Goal: Task Accomplishment & Management: Use online tool/utility

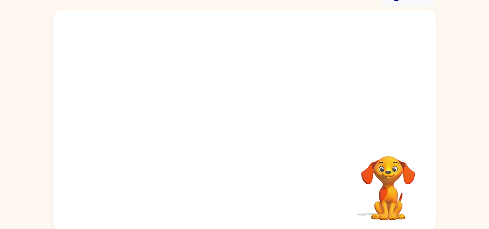
scroll to position [43, 0]
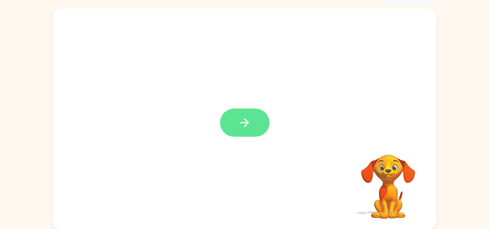
click at [241, 129] on icon "button" at bounding box center [245, 123] width 14 height 14
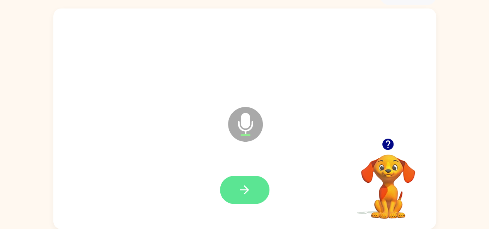
click at [251, 187] on button "button" at bounding box center [245, 190] width 50 height 28
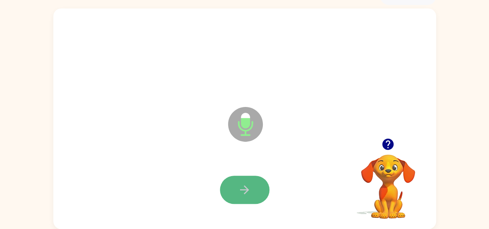
click at [258, 179] on button "button" at bounding box center [245, 190] width 50 height 28
click at [222, 190] on button "button" at bounding box center [245, 190] width 50 height 28
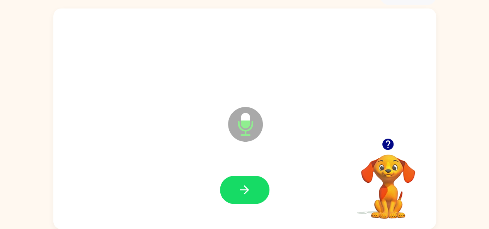
click at [385, 144] on icon "button" at bounding box center [388, 144] width 11 height 11
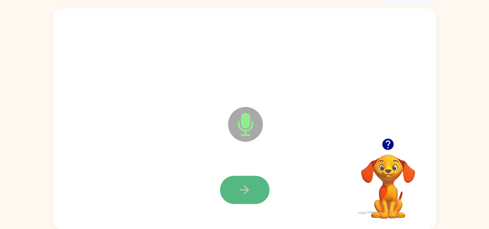
click at [245, 193] on icon "button" at bounding box center [244, 190] width 9 height 9
click at [242, 186] on icon "button" at bounding box center [245, 190] width 14 height 14
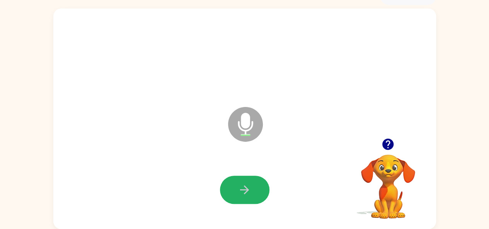
click at [242, 186] on icon "button" at bounding box center [245, 190] width 14 height 14
click at [243, 186] on icon "button" at bounding box center [245, 190] width 14 height 14
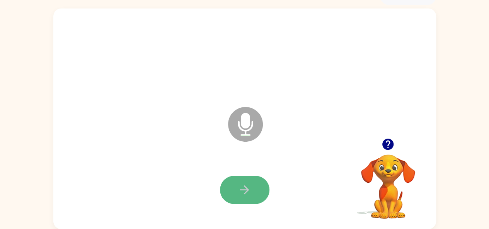
click at [244, 189] on icon "button" at bounding box center [245, 190] width 14 height 14
click at [246, 191] on icon "button" at bounding box center [244, 190] width 9 height 9
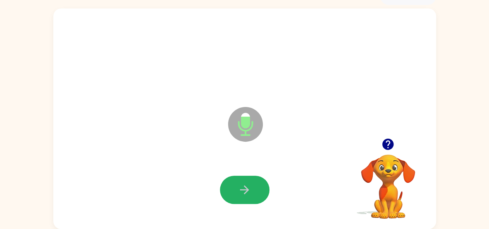
click at [246, 191] on icon "button" at bounding box center [244, 190] width 9 height 9
click at [249, 190] on icon "button" at bounding box center [245, 190] width 14 height 14
click at [247, 187] on icon "button" at bounding box center [245, 190] width 14 height 14
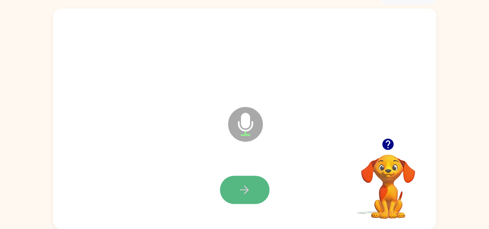
click at [247, 188] on icon "button" at bounding box center [245, 190] width 14 height 14
click at [248, 188] on icon "button" at bounding box center [245, 190] width 14 height 14
click at [236, 192] on button "button" at bounding box center [245, 190] width 50 height 28
click at [228, 193] on button "button" at bounding box center [245, 190] width 50 height 28
click at [215, 214] on div at bounding box center [244, 190] width 367 height 63
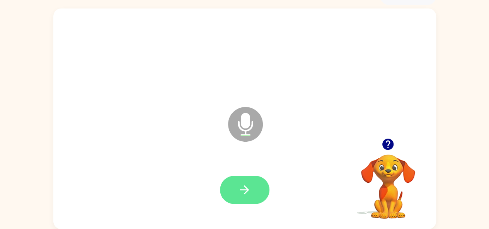
click at [229, 193] on button "button" at bounding box center [245, 190] width 50 height 28
click at [227, 191] on button "button" at bounding box center [245, 190] width 50 height 28
click at [245, 196] on icon "button" at bounding box center [245, 190] width 14 height 14
click at [231, 191] on button "button" at bounding box center [245, 190] width 50 height 28
click at [245, 183] on icon "button" at bounding box center [245, 190] width 14 height 14
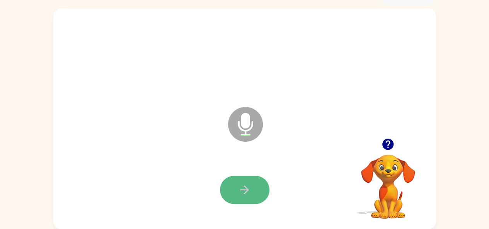
click at [239, 187] on icon "button" at bounding box center [245, 190] width 14 height 14
click at [235, 179] on button "button" at bounding box center [245, 190] width 50 height 28
click at [240, 181] on button "button" at bounding box center [245, 190] width 50 height 28
click at [234, 184] on button "button" at bounding box center [245, 190] width 50 height 28
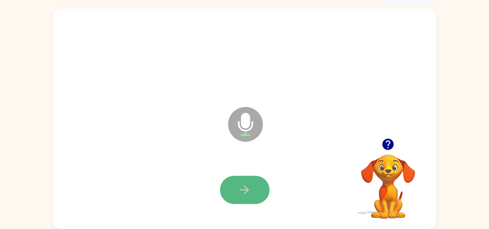
click at [234, 184] on button "button" at bounding box center [245, 190] width 50 height 28
click at [230, 185] on button "button" at bounding box center [245, 190] width 50 height 28
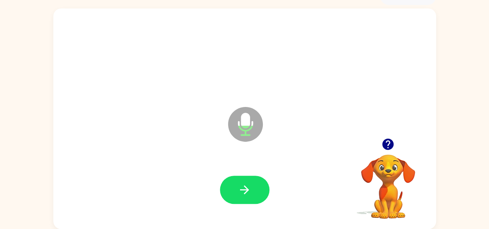
click at [243, 87] on icon at bounding box center [245, 107] width 19 height 58
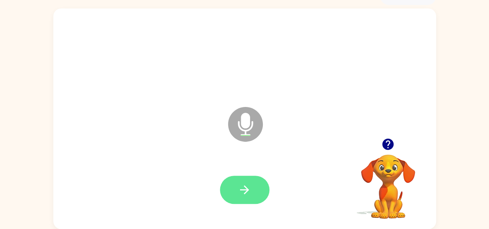
click at [227, 189] on button "button" at bounding box center [245, 190] width 50 height 28
click at [248, 190] on icon "button" at bounding box center [244, 190] width 9 height 9
click at [244, 194] on icon "button" at bounding box center [245, 190] width 14 height 14
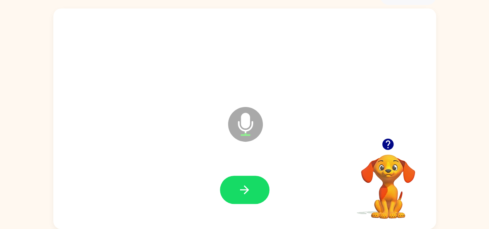
click at [254, 173] on div at bounding box center [244, 190] width 367 height 63
click at [247, 189] on icon "button" at bounding box center [245, 190] width 14 height 14
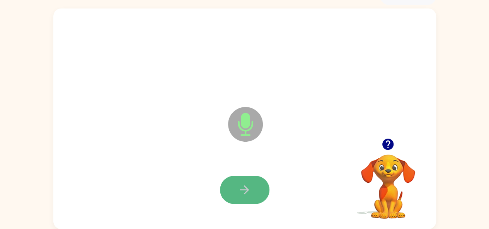
click at [248, 189] on icon "button" at bounding box center [244, 190] width 9 height 9
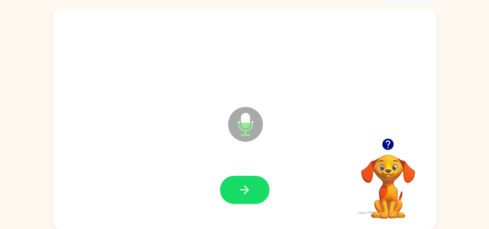
click at [248, 189] on icon "button" at bounding box center [244, 190] width 9 height 9
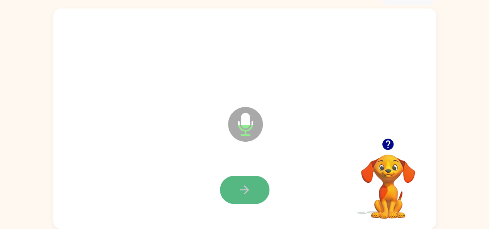
click at [239, 178] on button "button" at bounding box center [245, 190] width 50 height 28
click at [244, 189] on icon "button" at bounding box center [245, 190] width 14 height 14
click at [238, 195] on icon "button" at bounding box center [245, 190] width 14 height 14
click at [248, 190] on icon "button" at bounding box center [244, 190] width 9 height 9
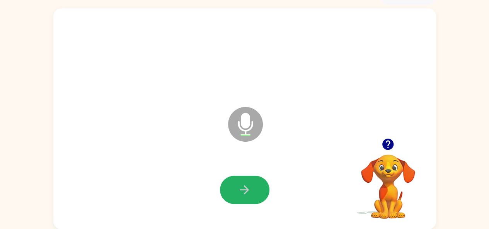
click at [248, 190] on icon "button" at bounding box center [244, 190] width 9 height 9
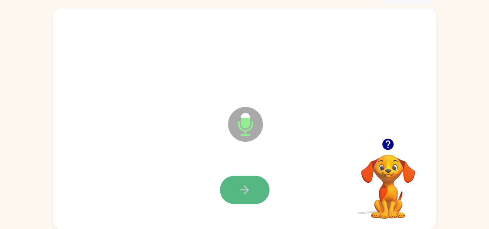
click at [246, 189] on icon "button" at bounding box center [245, 190] width 14 height 14
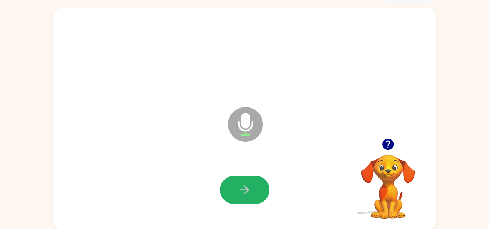
click at [246, 189] on icon "button" at bounding box center [245, 190] width 14 height 14
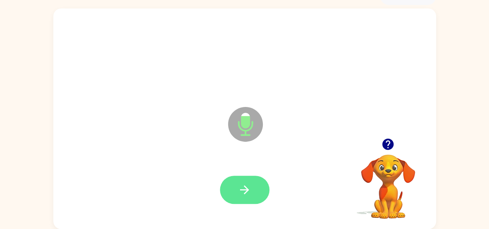
click at [240, 196] on icon "button" at bounding box center [245, 190] width 14 height 14
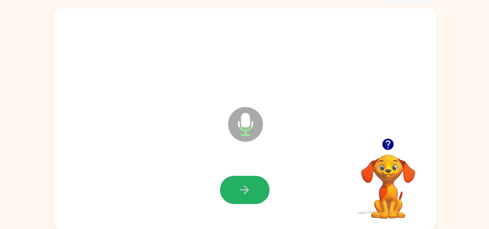
click at [250, 190] on icon "button" at bounding box center [245, 190] width 14 height 14
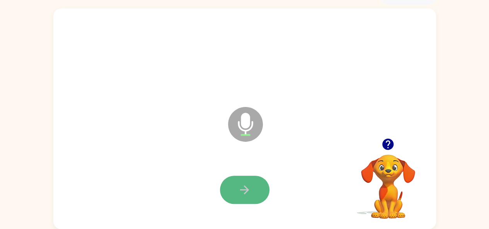
click at [244, 182] on button "button" at bounding box center [245, 190] width 50 height 28
click at [243, 185] on icon "button" at bounding box center [245, 190] width 14 height 14
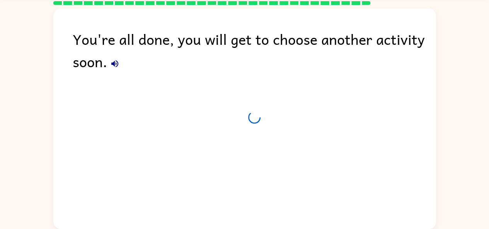
scroll to position [29, 0]
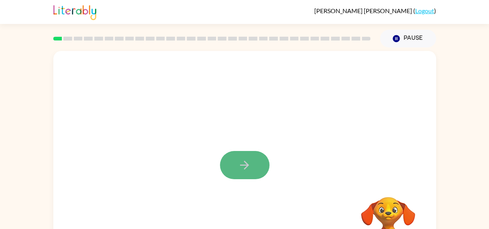
click at [229, 163] on button "button" at bounding box center [245, 165] width 50 height 28
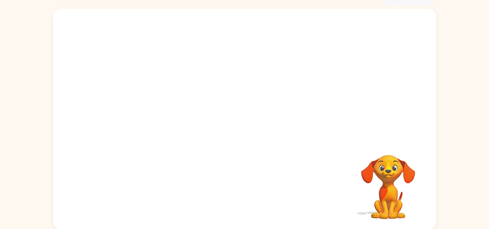
scroll to position [43, 0]
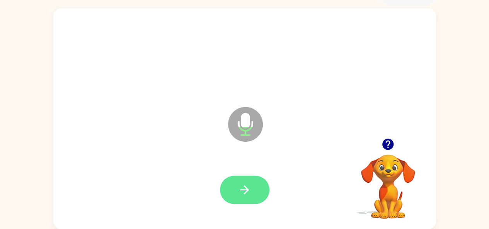
click at [228, 186] on button "button" at bounding box center [245, 190] width 50 height 28
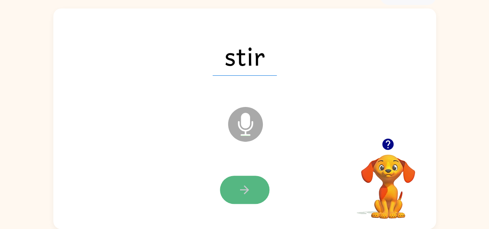
click at [244, 184] on icon "button" at bounding box center [245, 190] width 14 height 14
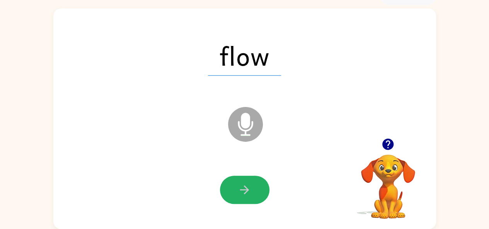
click at [244, 184] on icon "button" at bounding box center [245, 190] width 14 height 14
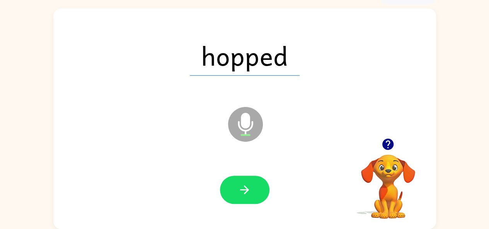
click at [244, 184] on icon "button" at bounding box center [245, 190] width 14 height 14
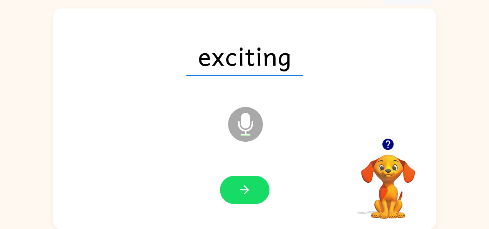
click at [246, 188] on icon "button" at bounding box center [244, 190] width 9 height 9
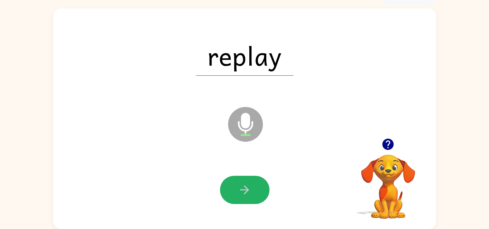
click at [246, 188] on icon "button" at bounding box center [244, 190] width 9 height 9
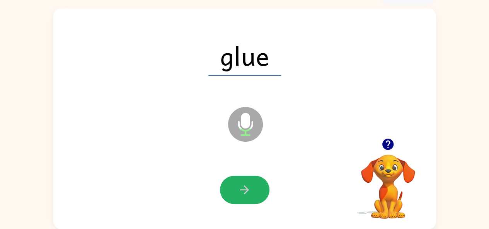
click at [246, 188] on icon "button" at bounding box center [244, 190] width 9 height 9
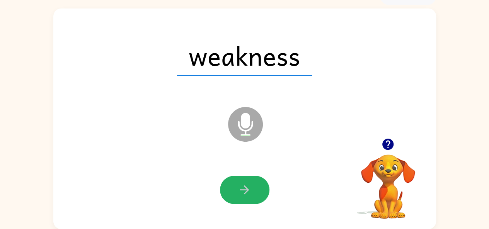
click at [246, 188] on icon "button" at bounding box center [244, 190] width 9 height 9
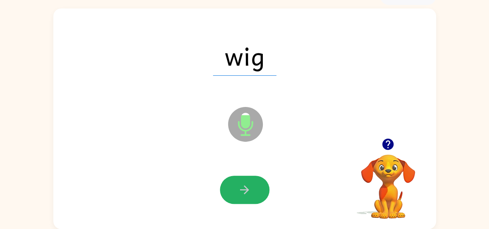
click at [246, 188] on icon "button" at bounding box center [244, 190] width 9 height 9
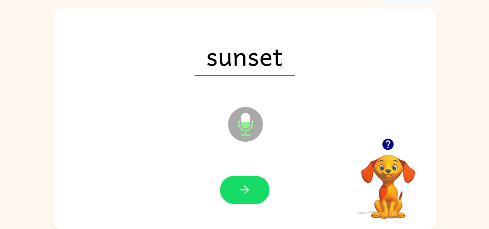
click at [246, 188] on icon "button" at bounding box center [244, 190] width 9 height 9
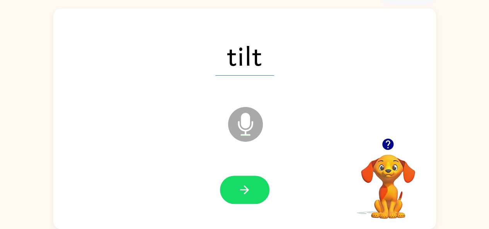
click at [246, 188] on icon "button" at bounding box center [244, 190] width 9 height 9
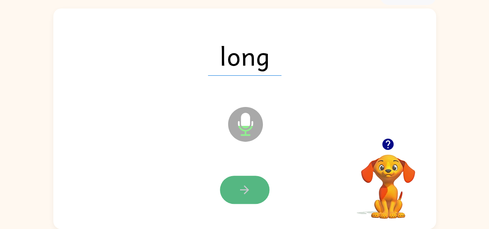
click at [246, 189] on icon "button" at bounding box center [245, 190] width 14 height 14
click at [251, 194] on icon "button" at bounding box center [245, 190] width 14 height 14
click at [253, 186] on button "button" at bounding box center [245, 190] width 50 height 28
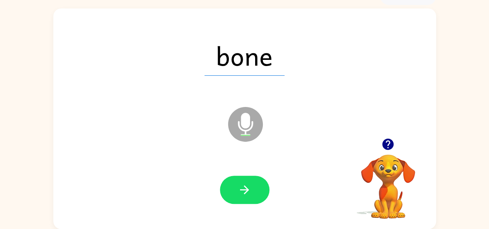
drag, startPoint x: 253, startPoint y: 186, endPoint x: 335, endPoint y: 180, distance: 82.2
click at [335, 180] on div at bounding box center [244, 190] width 367 height 63
click at [241, 190] on icon "button" at bounding box center [244, 190] width 9 height 9
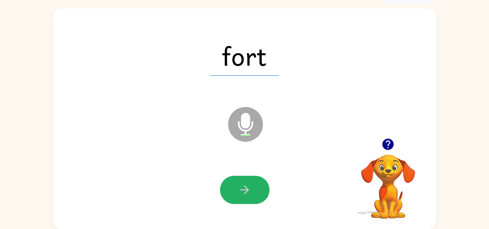
click at [241, 190] on icon "button" at bounding box center [244, 190] width 9 height 9
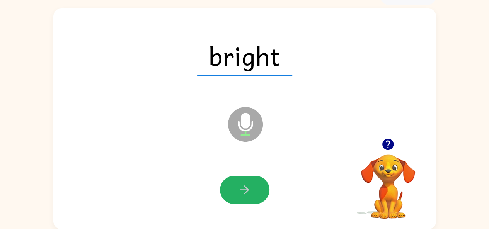
click at [241, 190] on icon "button" at bounding box center [244, 190] width 9 height 9
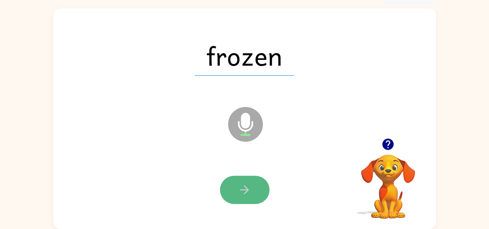
click at [240, 191] on icon "button" at bounding box center [245, 190] width 14 height 14
click at [251, 185] on icon "button" at bounding box center [245, 190] width 14 height 14
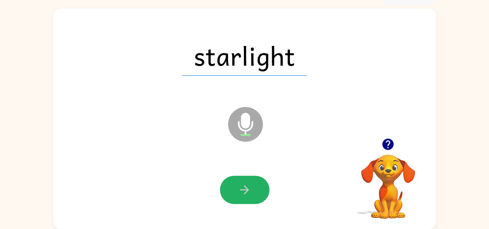
click at [251, 185] on icon "button" at bounding box center [245, 190] width 14 height 14
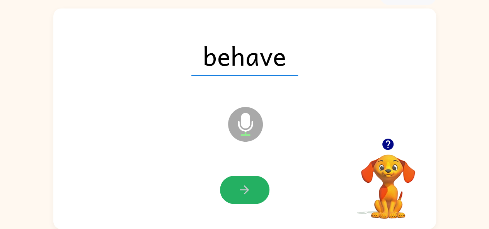
click at [251, 185] on icon "button" at bounding box center [245, 190] width 14 height 14
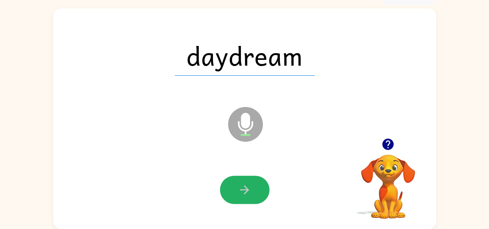
click at [251, 185] on icon "button" at bounding box center [245, 190] width 14 height 14
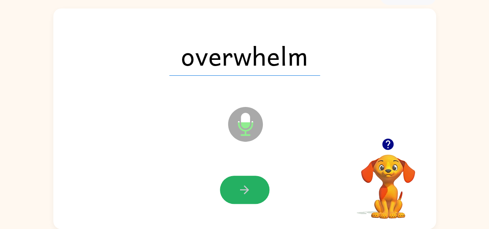
click at [251, 185] on icon "button" at bounding box center [245, 190] width 14 height 14
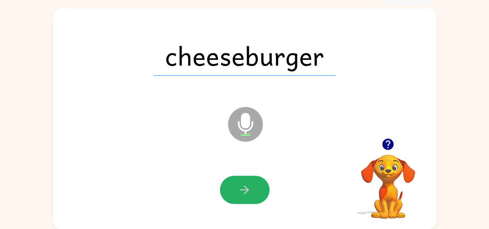
click at [251, 185] on icon "button" at bounding box center [245, 190] width 14 height 14
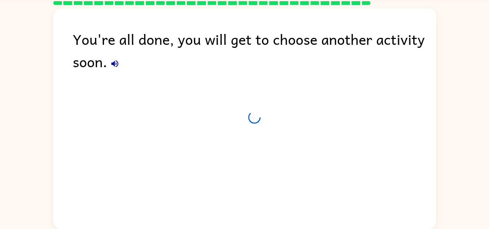
scroll to position [29, 0]
